Goal: Obtain resource: Download file/media

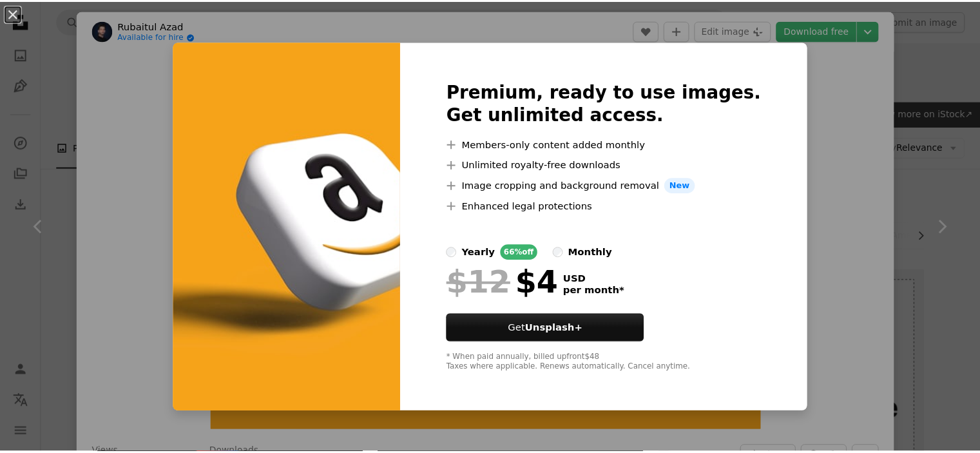
scroll to position [52, 0]
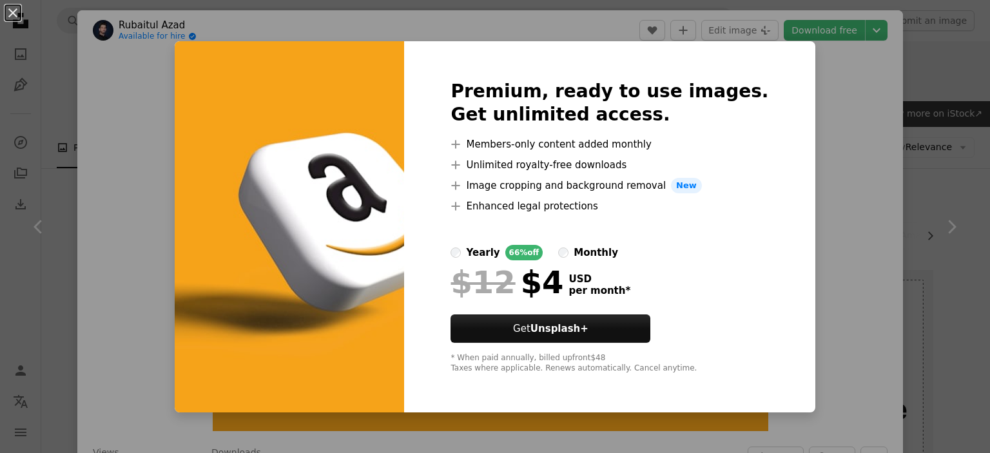
click at [814, 110] on div "An X shape Premium, ready to use images. Get unlimited access. A plus sign Memb…" at bounding box center [495, 226] width 990 height 453
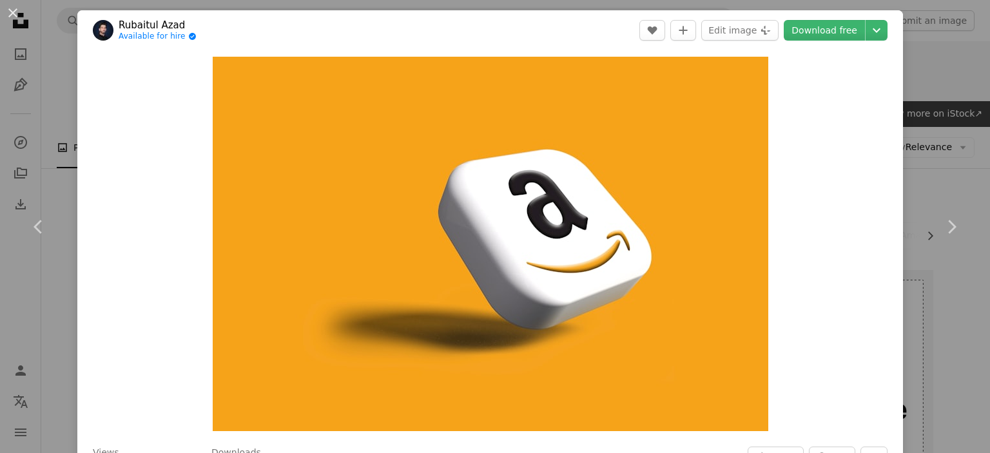
click at [917, 52] on div "An X shape Chevron left Chevron right Rubaitul Azad Available for hire A checkm…" at bounding box center [495, 226] width 990 height 453
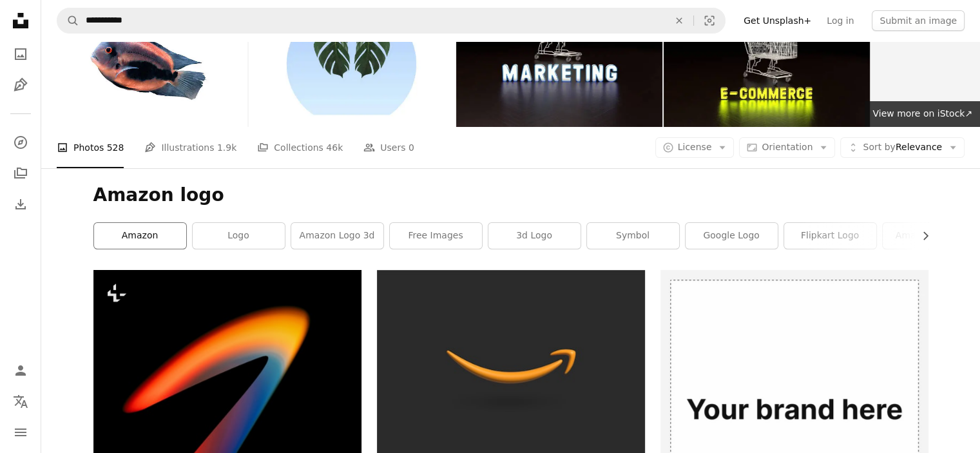
click at [141, 223] on link "amazon" at bounding box center [140, 236] width 92 height 26
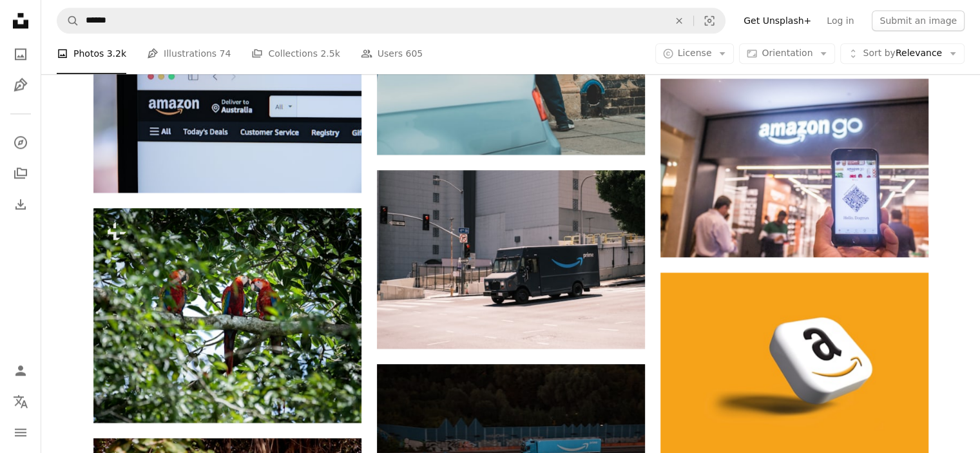
scroll to position [1495, 0]
